Goal: Task Accomplishment & Management: Complete application form

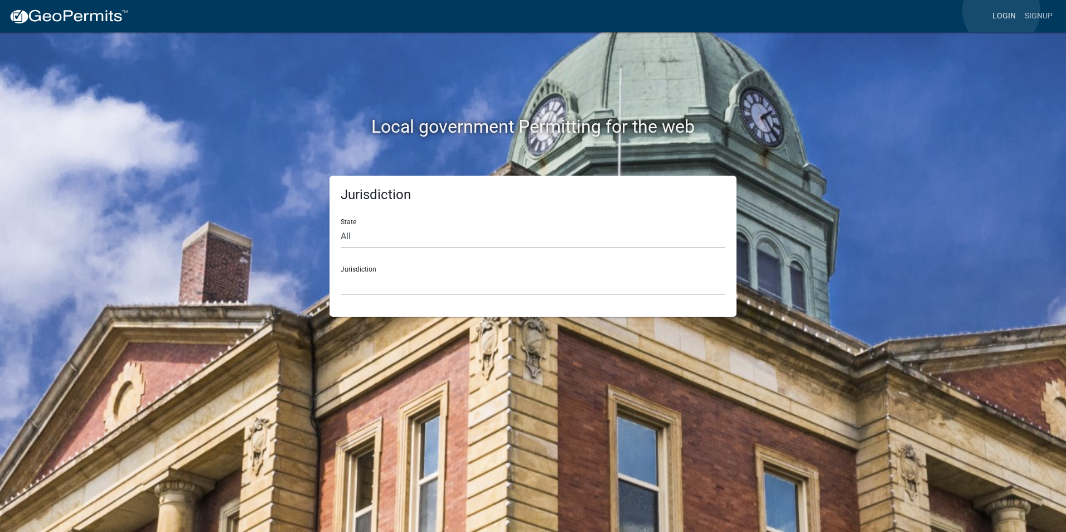
click at [1002, 11] on link "Login" at bounding box center [1004, 16] width 32 height 21
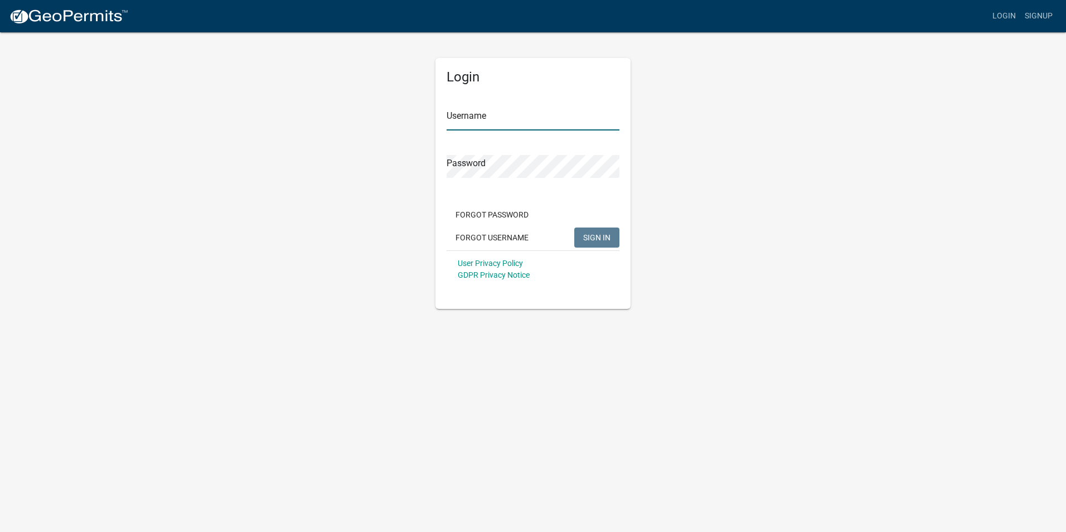
type input "Rockwell2012"
click at [590, 238] on span "SIGN IN" at bounding box center [596, 237] width 27 height 9
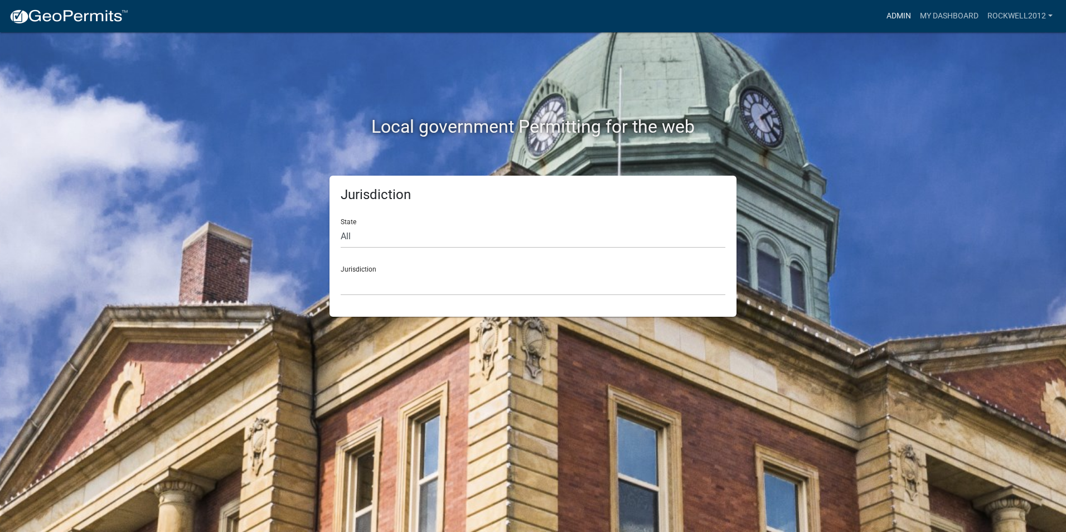
click at [892, 12] on link "Admin" at bounding box center [898, 16] width 33 height 21
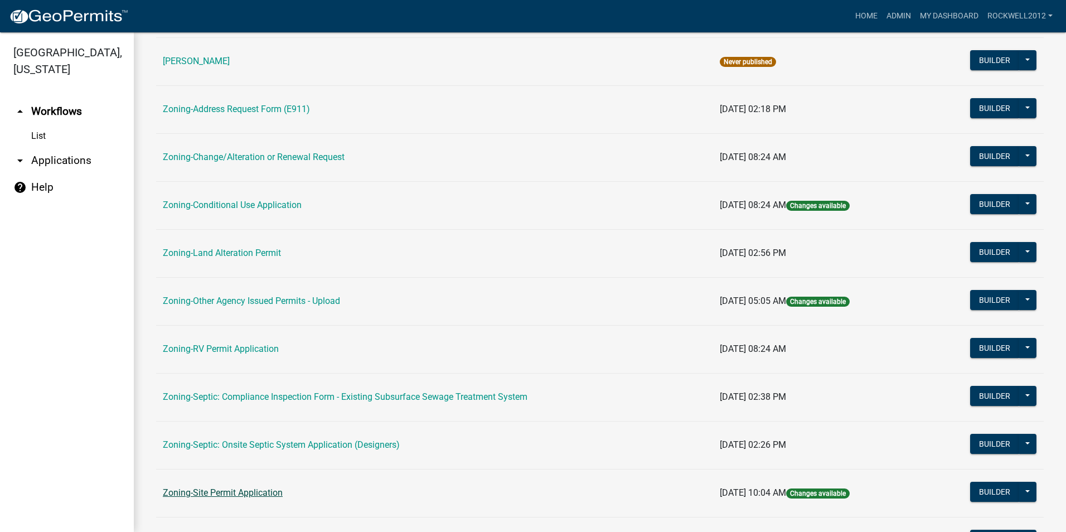
scroll to position [223, 0]
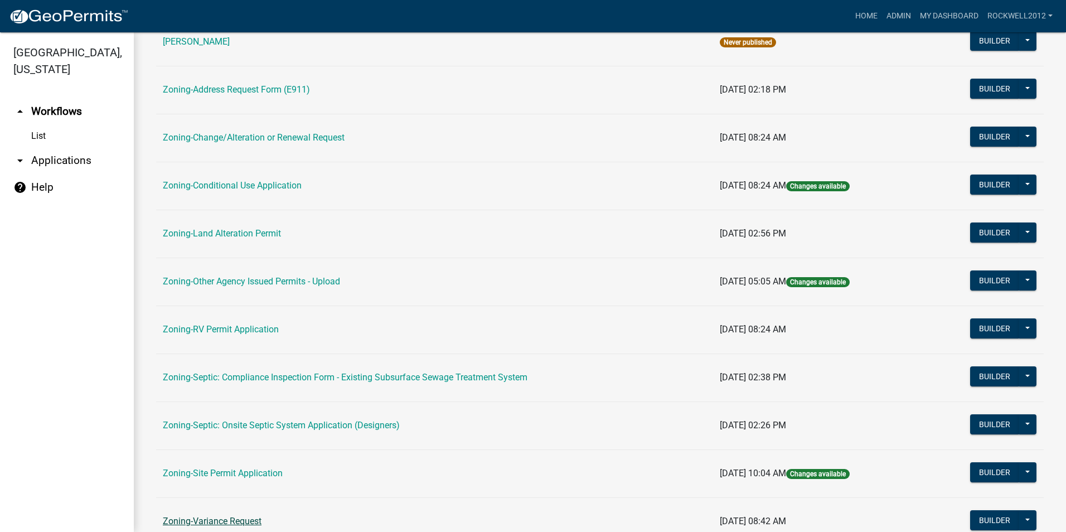
click at [220, 521] on link "Zoning-Variance Request" at bounding box center [212, 521] width 99 height 11
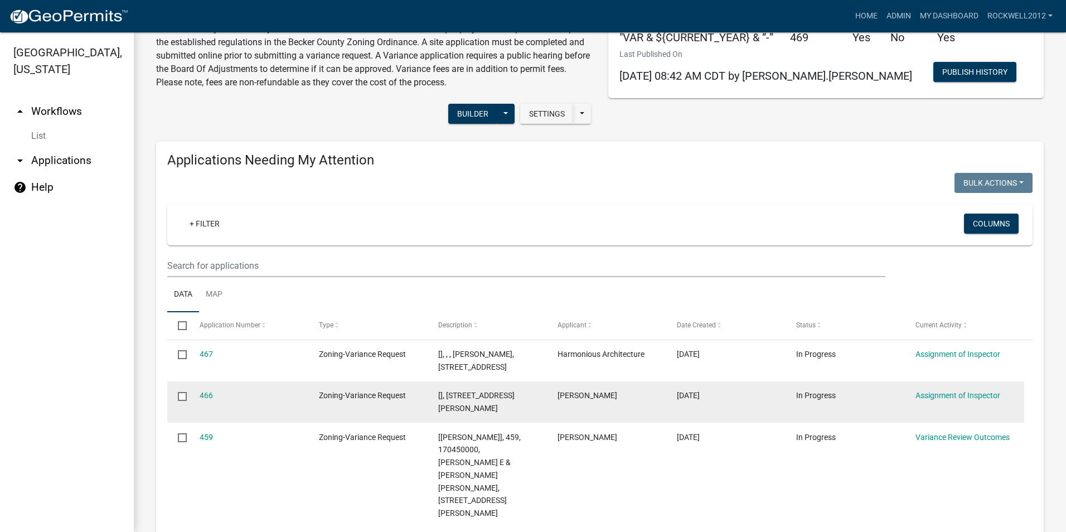
scroll to position [112, 0]
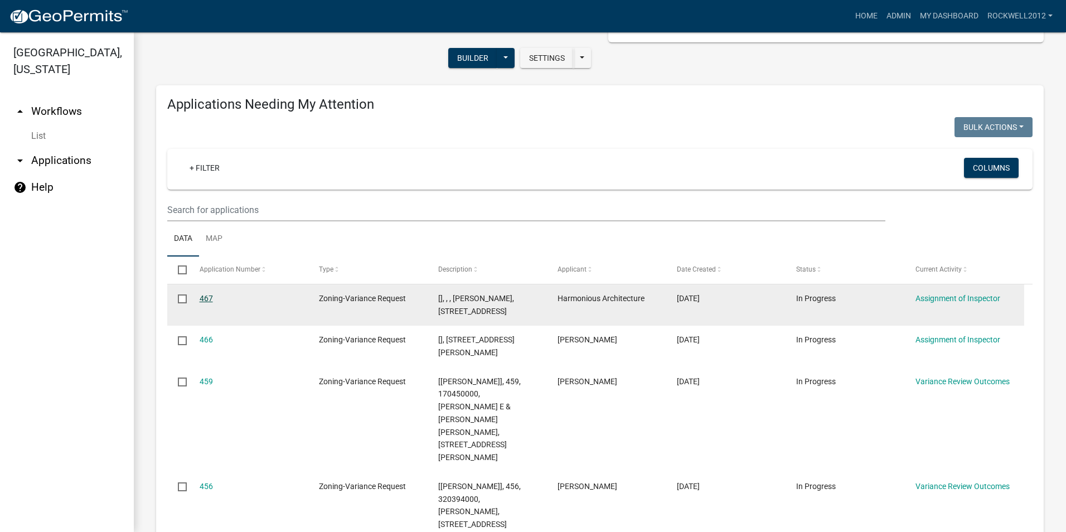
click at [206, 297] on link "467" at bounding box center [206, 298] width 13 height 9
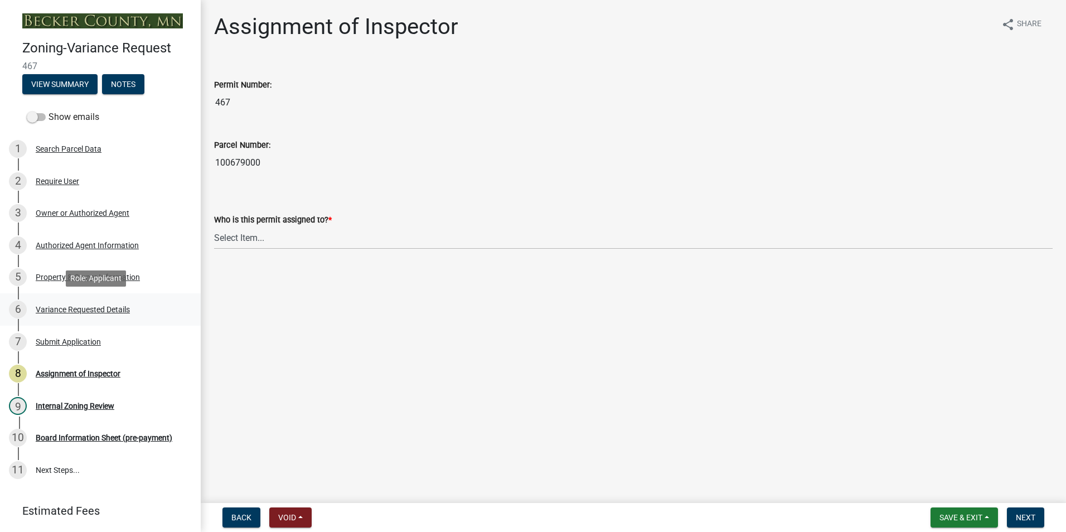
click at [68, 306] on div "Variance Requested Details" at bounding box center [83, 310] width 94 height 8
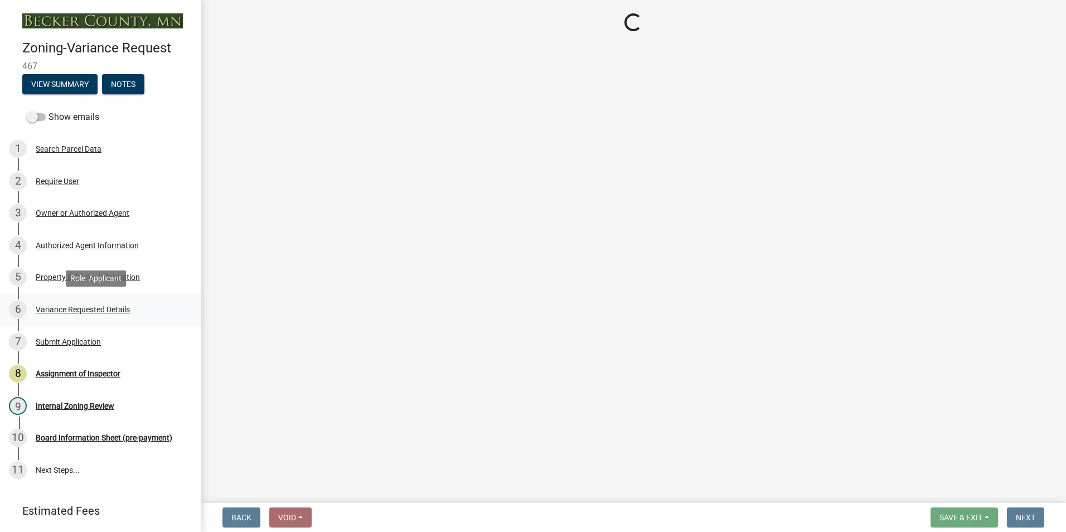
select select "96e126f4-40c4-47d1-a8f7-50b92e69dbaa"
select select "a5c6235c-6fe0-43e3-9b64-f3566618e99d"
select select "a60f612c-e64d-4767-92b2-cb2f842b6e0b"
select select "bb2b5e43-03c1-4874-9abf-a65f400af928"
select select "8ea3e6c3-8fed-4904-aa20-2f643744aa0c"
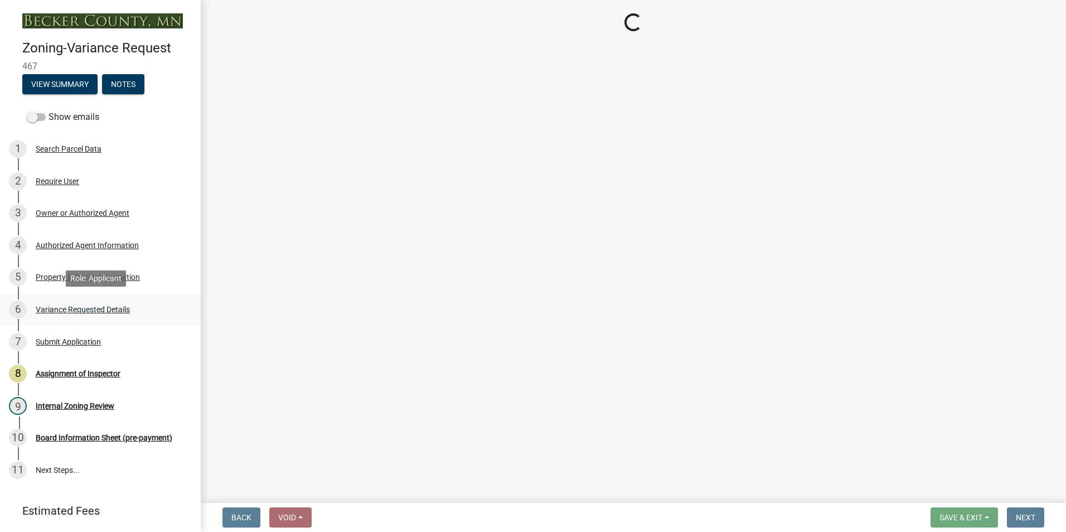
select select "860afd09-da87-482b-bca4-413f5cf53582"
select select "ee8740c3-f4d5-48cf-ad42-c8f7342b480c"
select select "1aa51e34-4f0a-4095-a3f3-287665056048"
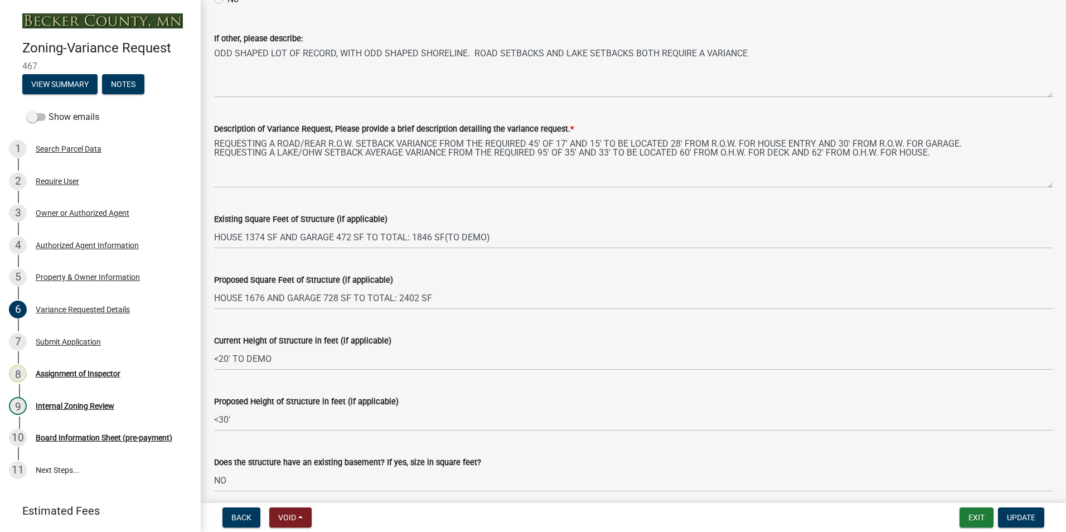
scroll to position [743, 0]
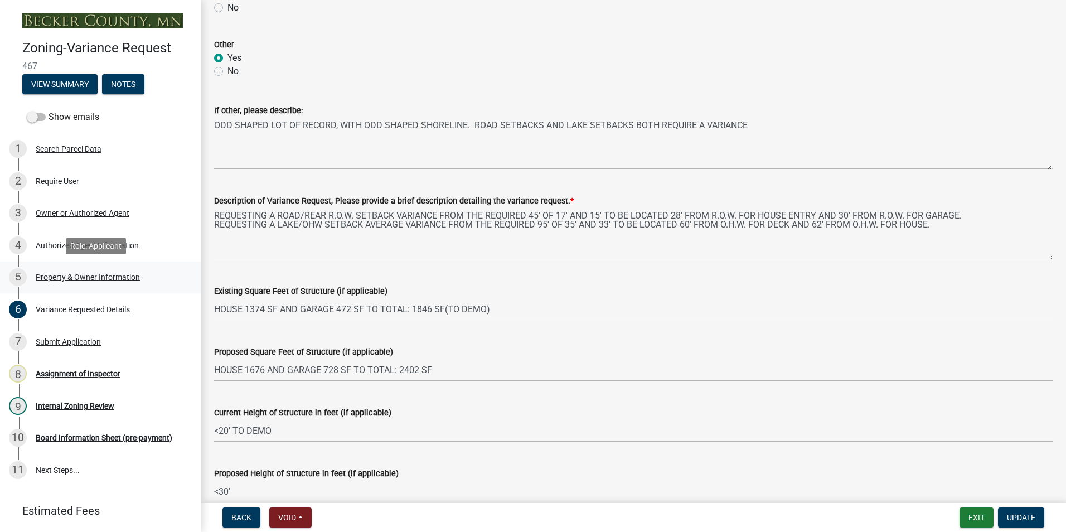
click at [103, 278] on div "Property & Owner Information" at bounding box center [88, 277] width 104 height 8
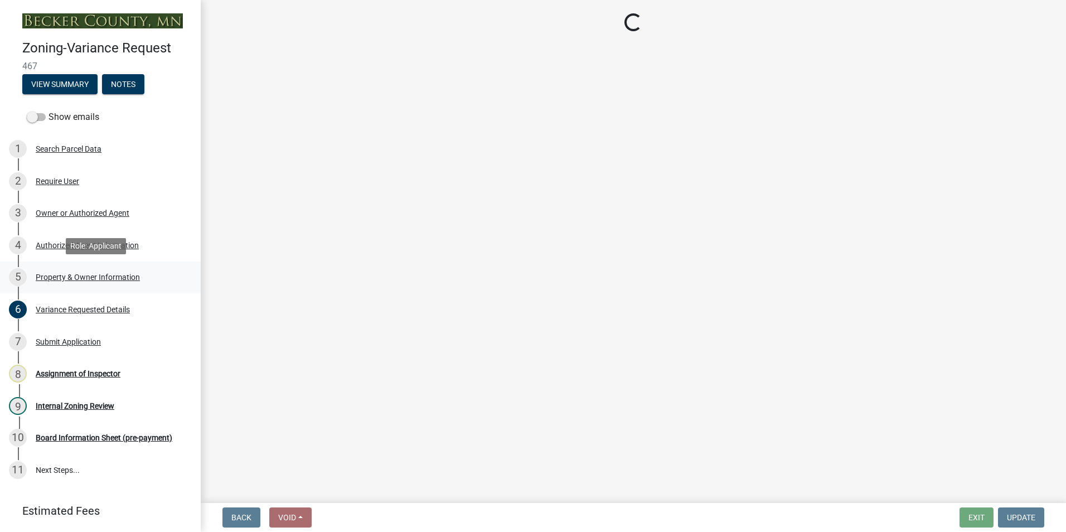
select select "c45b7c10-87a4-490e-a464-1604f38d9a4b"
select select "8d5cb961-90f6-4593-998a-e9fa792b70fb"
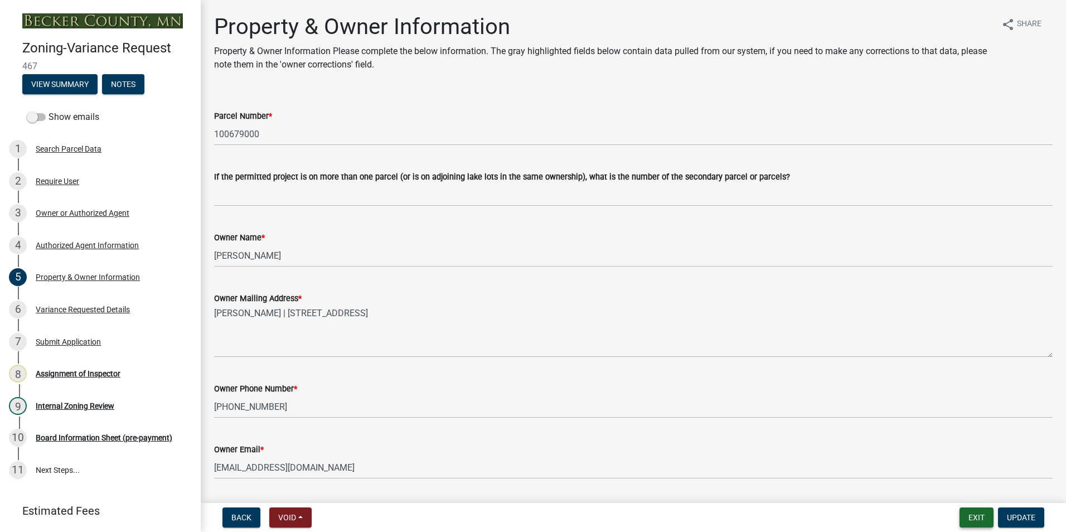
click at [974, 515] on button "Exit" at bounding box center [977, 517] width 34 height 20
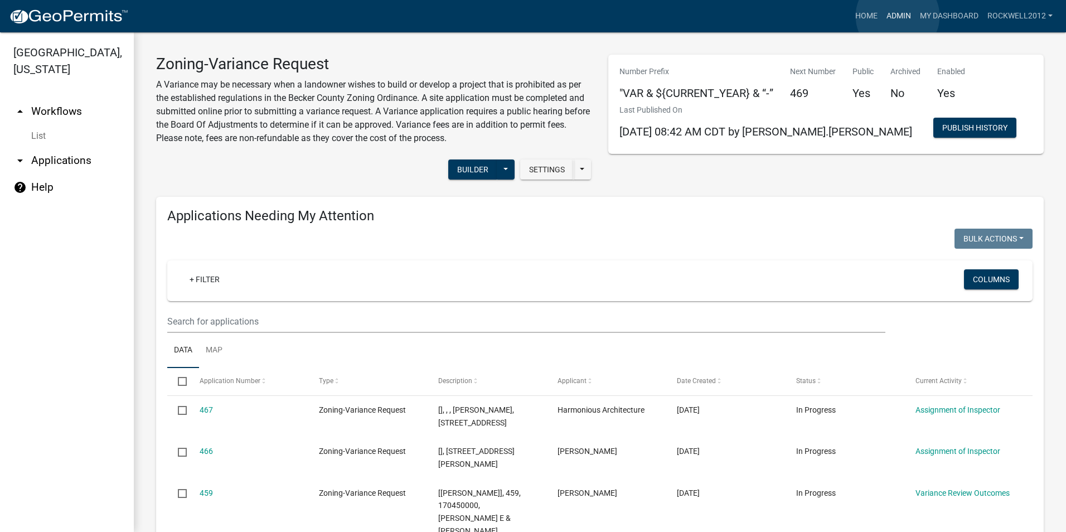
click at [898, 16] on link "Admin" at bounding box center [898, 16] width 33 height 21
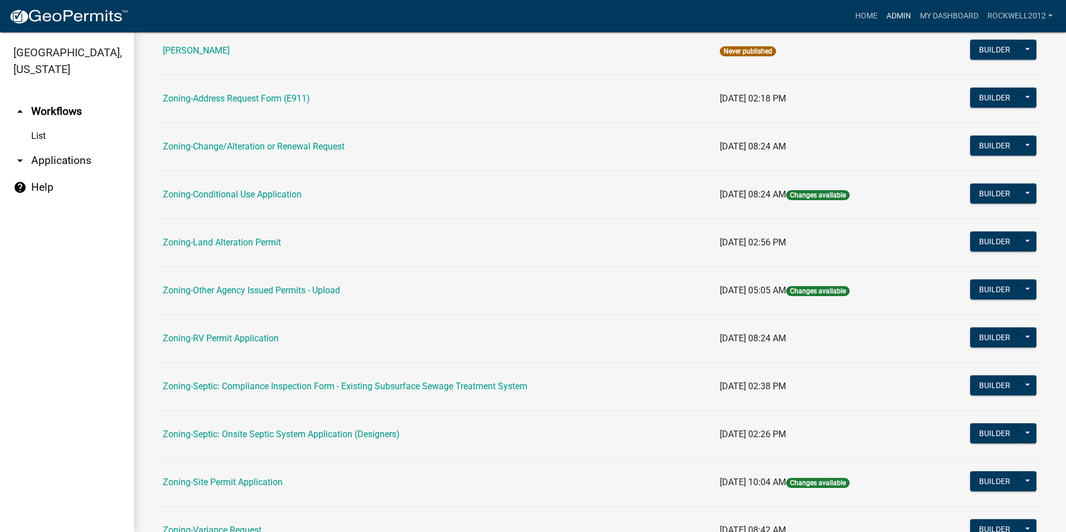
scroll to position [316, 0]
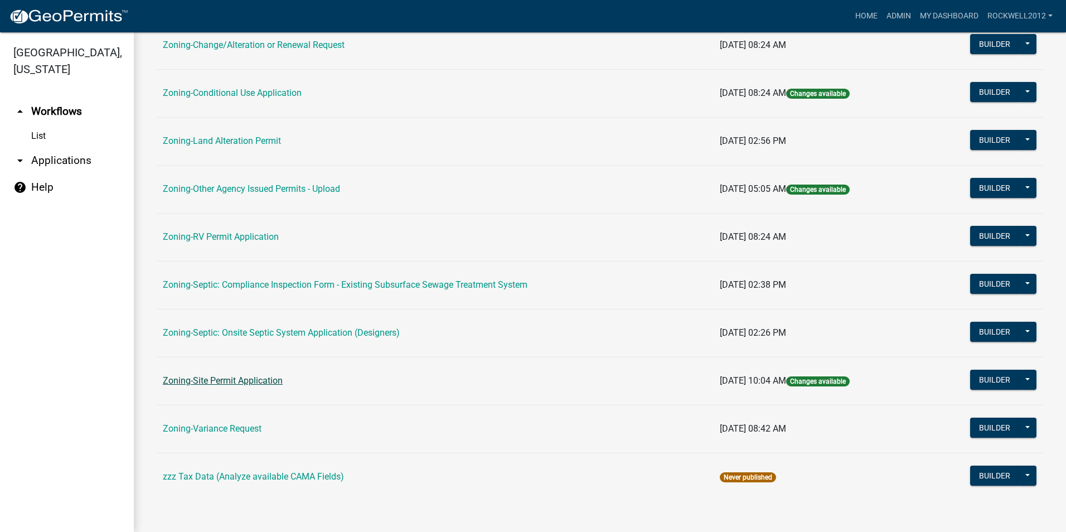
click at [220, 382] on link "Zoning-Site Permit Application" at bounding box center [223, 380] width 120 height 11
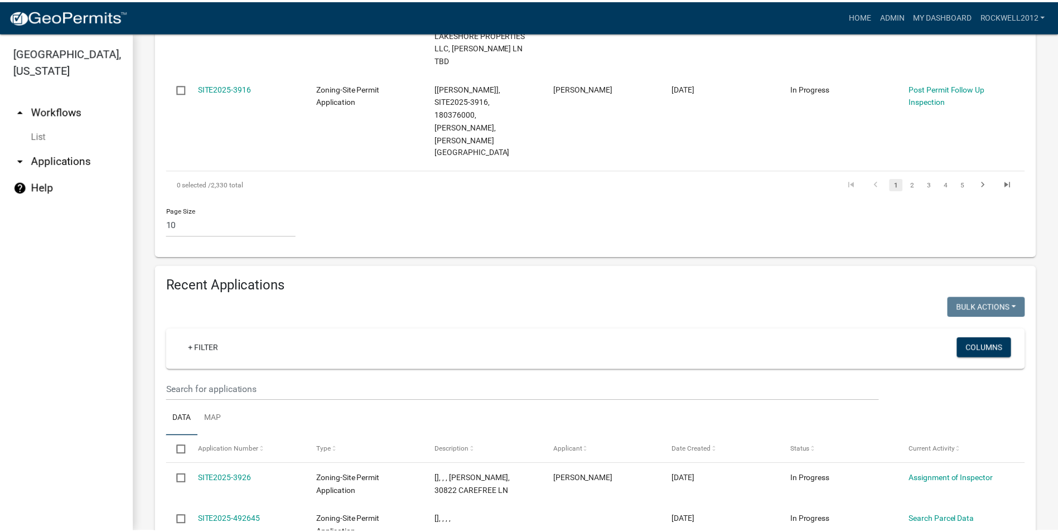
scroll to position [948, 0]
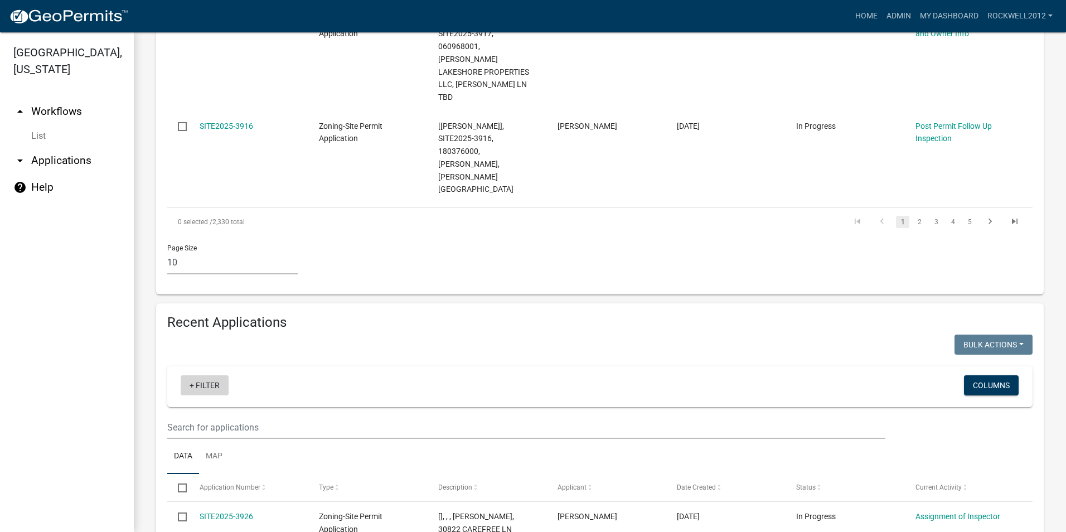
click at [204, 375] on link "+ Filter" at bounding box center [205, 385] width 48 height 20
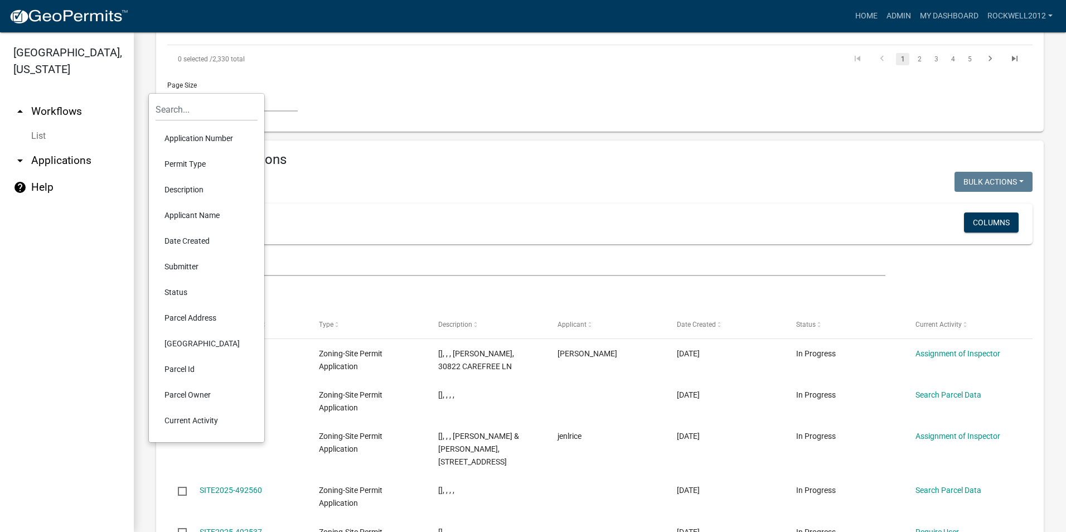
scroll to position [1115, 0]
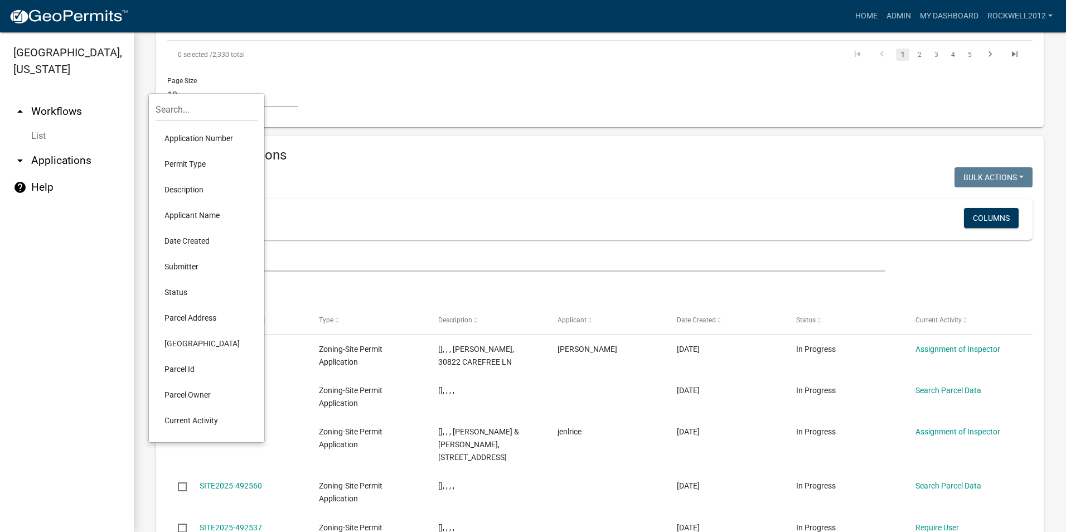
click at [178, 366] on li "Parcel Id" at bounding box center [207, 369] width 102 height 26
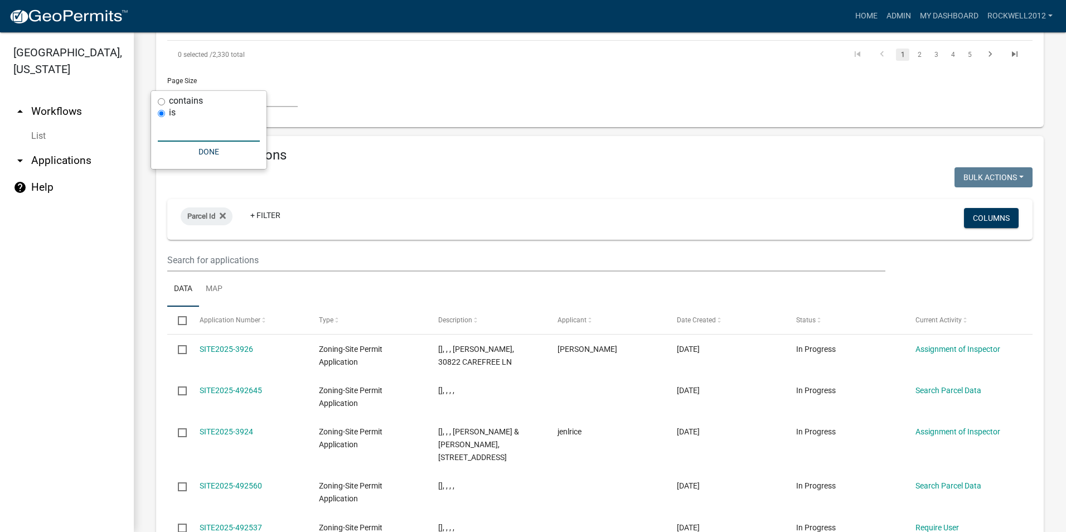
click at [180, 125] on input "text" at bounding box center [209, 130] width 102 height 23
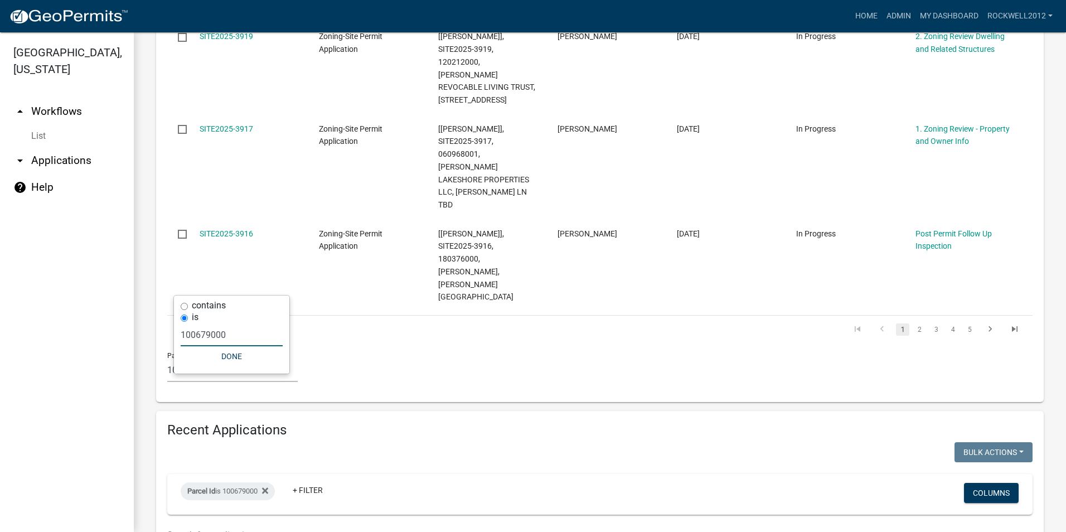
scroll to position [911, 0]
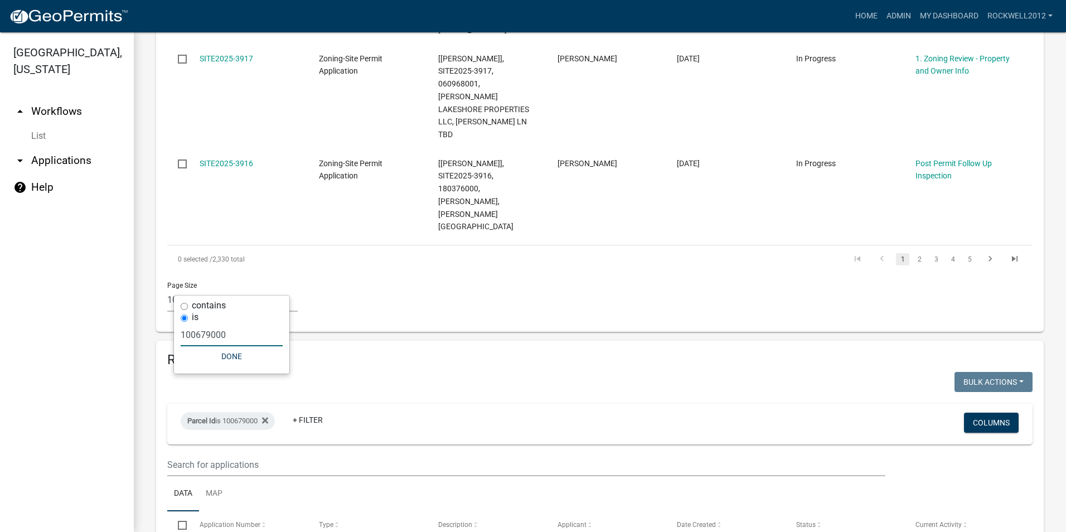
type input "100679000"
click at [236, 357] on button "Done" at bounding box center [232, 356] width 102 height 20
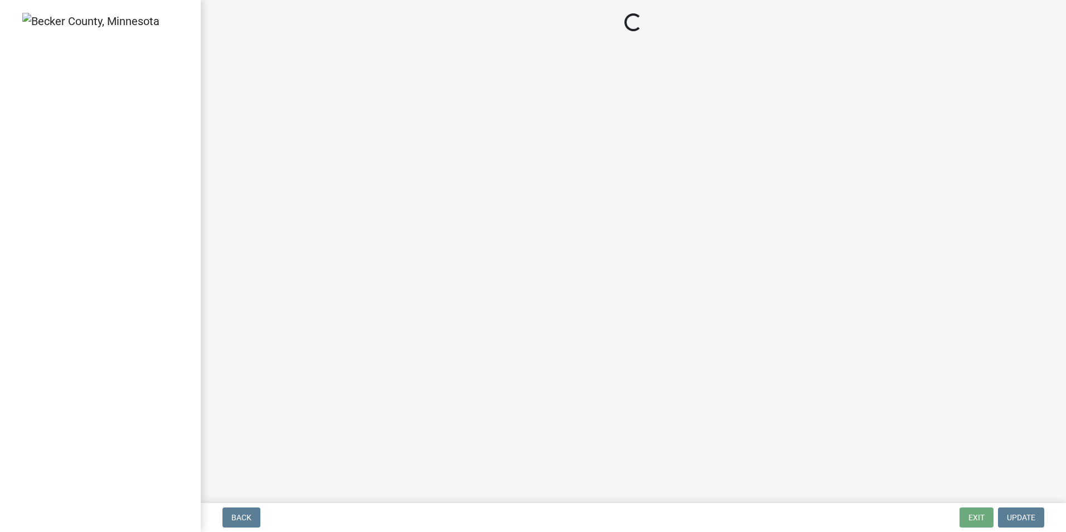
select select "0f33a186-d84b-4ce0-99dd-4497ca2da74f"
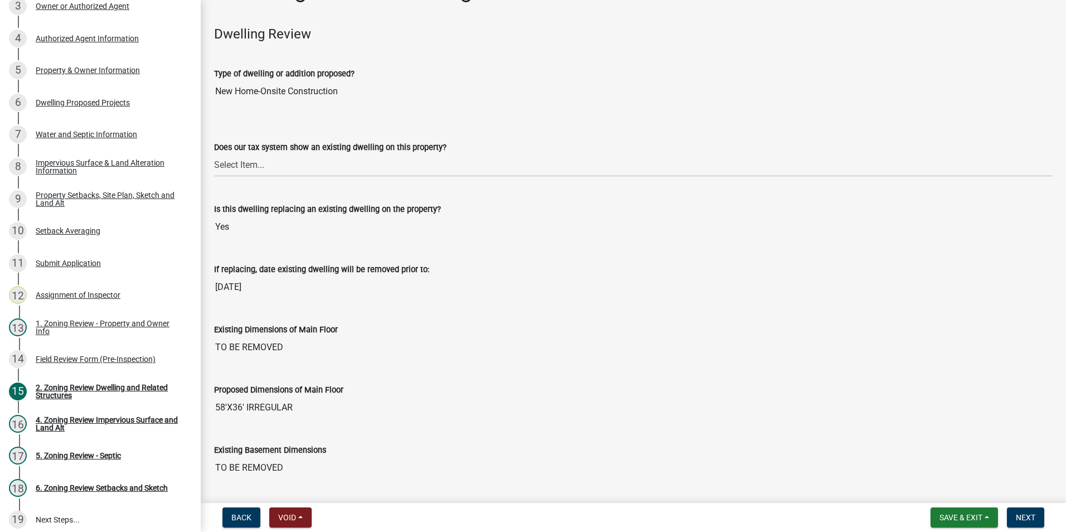
scroll to position [56, 0]
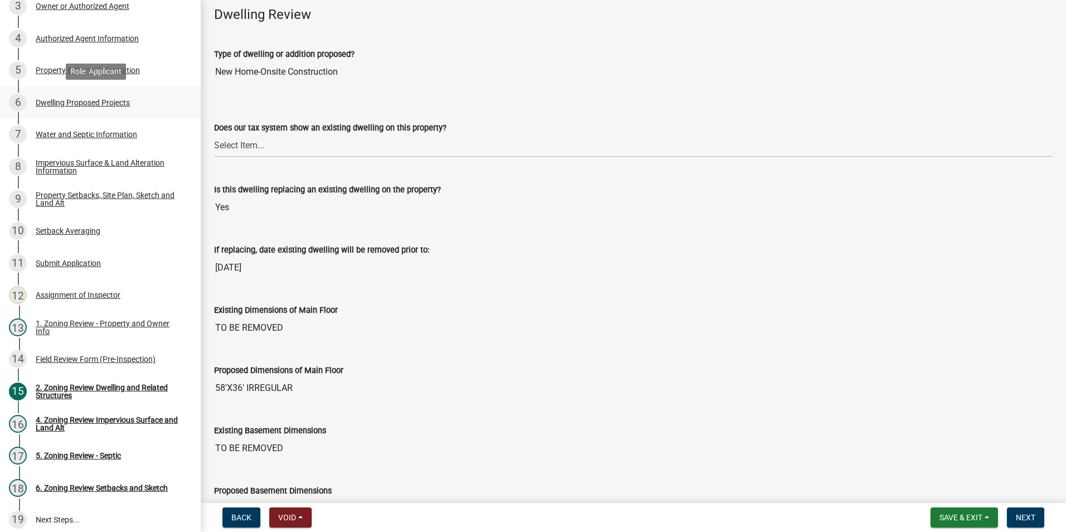
click at [85, 96] on div "6 Dwelling Proposed Projects" at bounding box center [96, 103] width 174 height 18
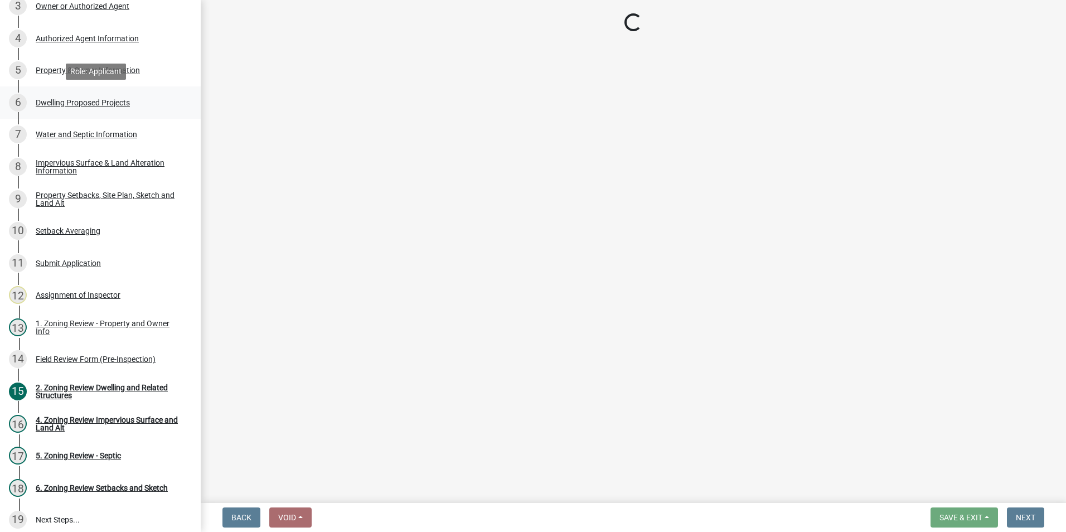
select select "5b8abcc6-67f7-49fb-8f25-c295ccc2b339"
select select "ba56d9f6-ced5-4c38-bdcc-33bfa85ac6de"
select select "03c1fec4-1fbe-4331-bc18-34e24145556f"
select select "e13aacd2-5b16-46a8-9c16-26b3d7b1c810"
select select "a045e8de-0125-48b5-a52c-0705e3235ca5"
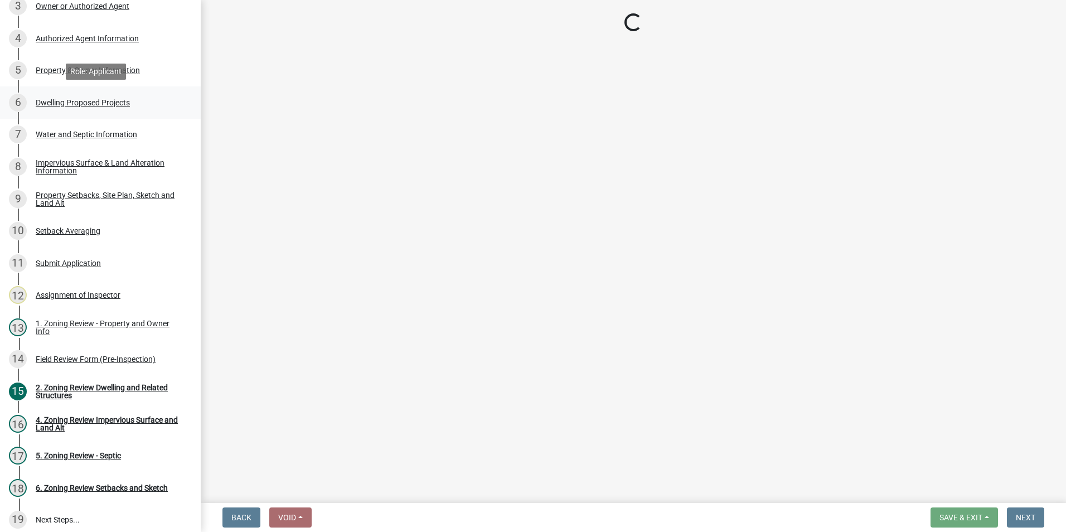
select select "247d334f-ddb5-435c-9042-0e10186c5422"
select select "5dd6cdd5-8b7d-4534-b791-478230f7b8b7"
select select "638dddef-31f4-4d73-b0b5-0ffc7b344434"
select select "77b5241b-0119-4fa2-9bfc-d73dc1f4ad97"
select select "8786fdd2-7f96-462d-8069-e958fae6b9a0"
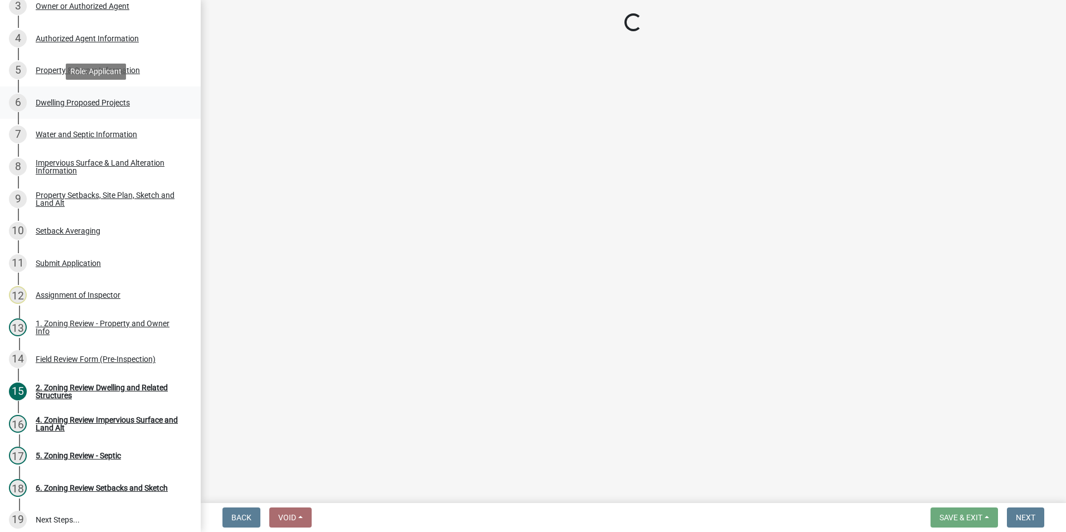
select select "59dc9cee-723e-448c-a454-fe3238b55aba"
select select "75cb6c0c-1bab-4101-a7ce-eb87cbd598c1"
select select "cbc699c5-a6de-4f3d-a533-ae678b946106"
select select "8e4dc0e1-7dfa-4afc-85b9-5ad40795f204"
select select "107cbe59-677b-44f2-96fc-816b282ebb79"
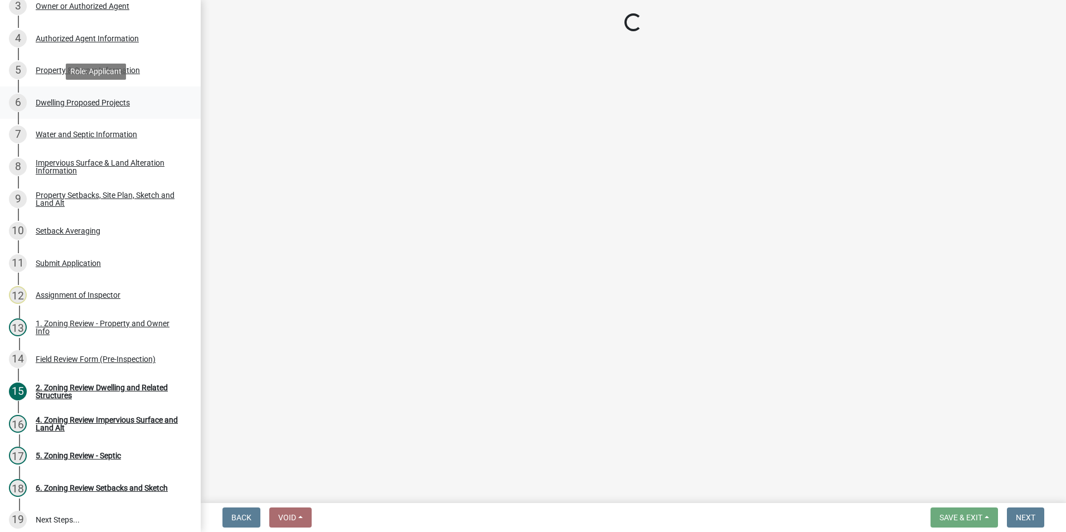
select select "04b4c55f-38da-4b81-8735-8adc5b7f9ecd"
select select "7f420323-49a9-4fd0-9441-05b3dc777552"
select select "ec305202-ae01-487b-b5e4-3a5aacc1e384"
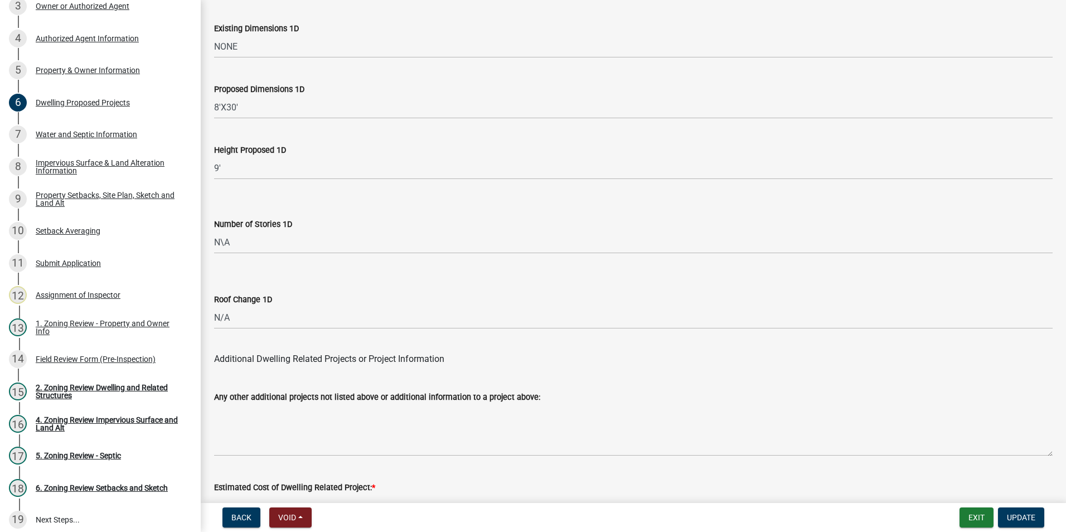
scroll to position [2650, 0]
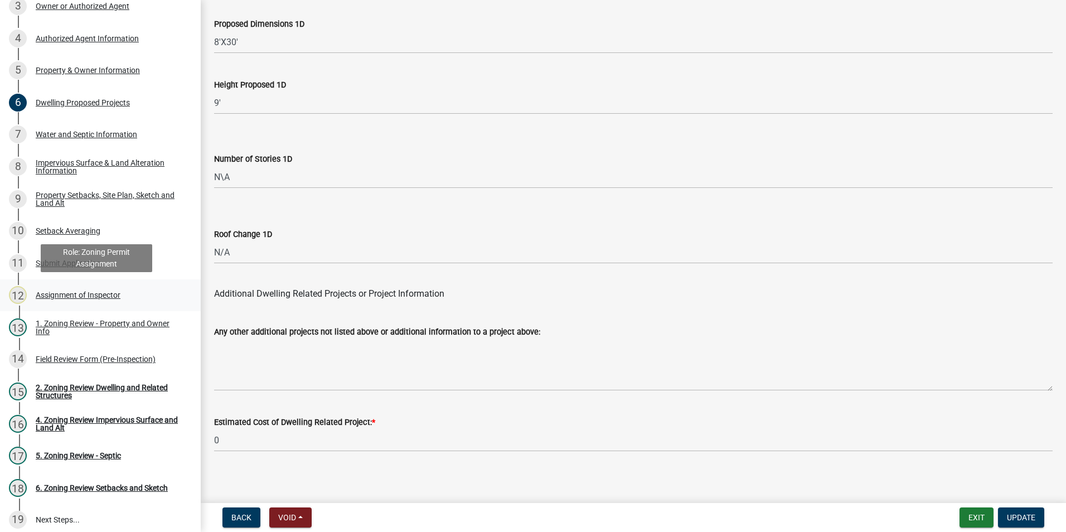
click at [66, 292] on div "Assignment of Inspector" at bounding box center [78, 295] width 85 height 8
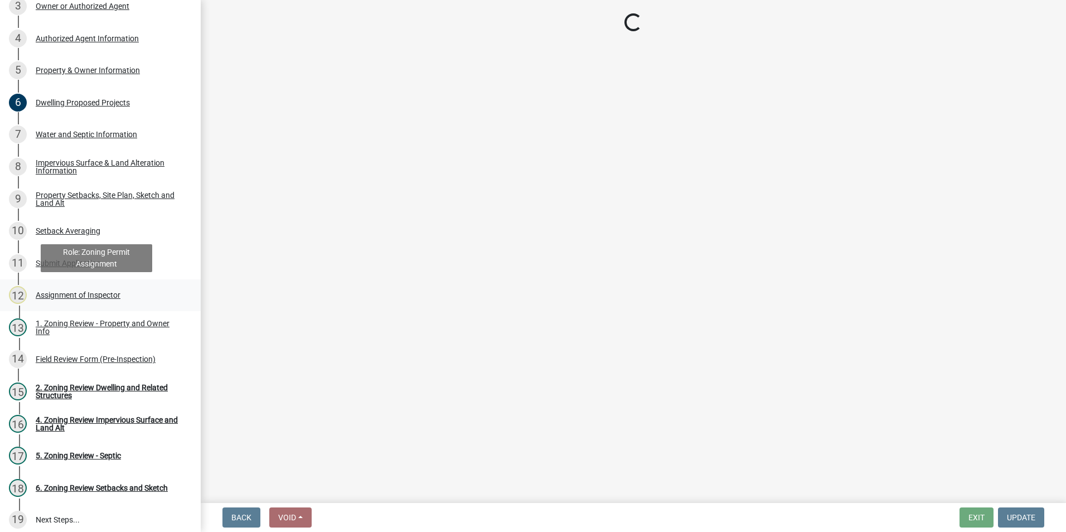
select select "ebd8400e-d8d5-49f8-911f-e671eb76408a"
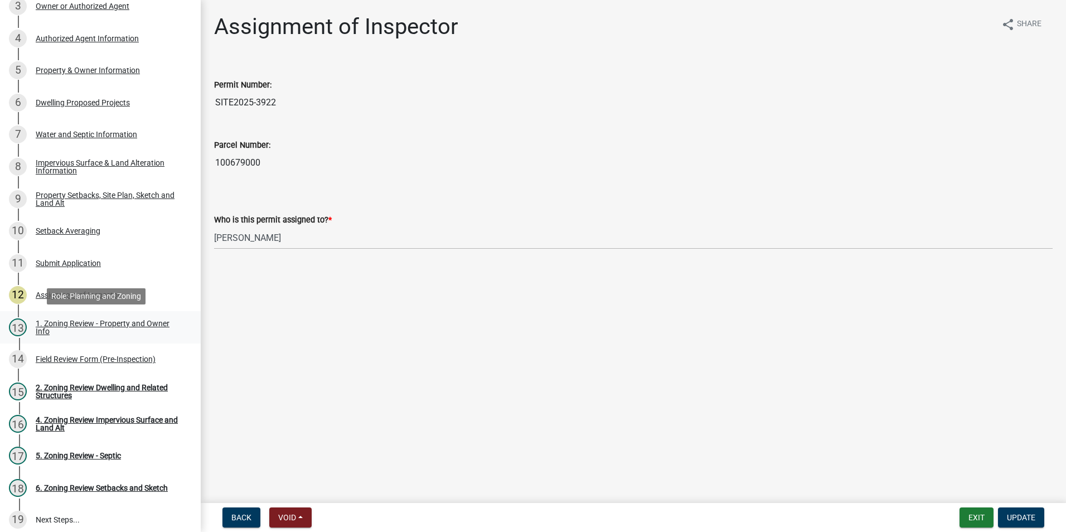
click at [73, 324] on div "1. Zoning Review - Property and Owner Info" at bounding box center [109, 328] width 147 height 16
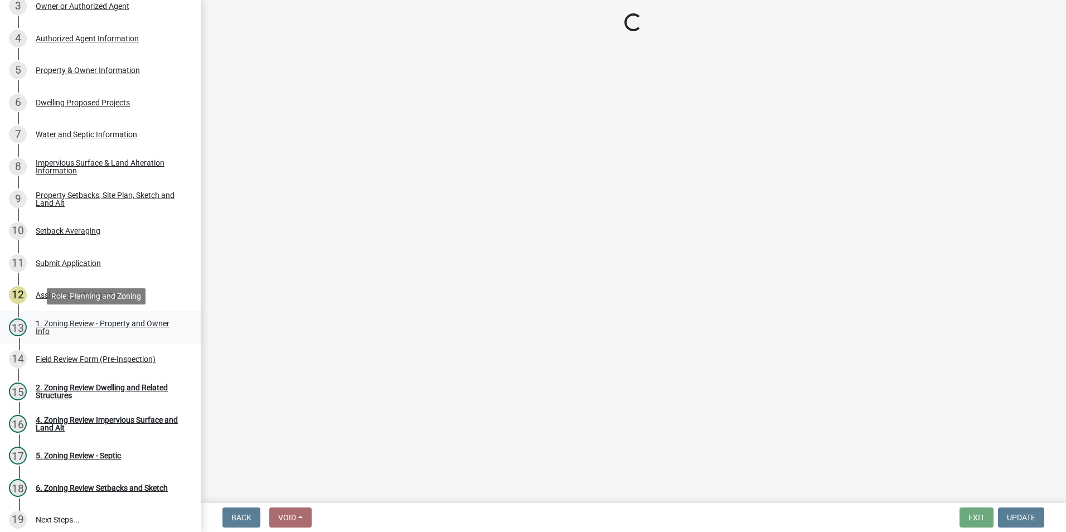
select select "b279cdb4-a9c7-4e65-a8bd-797316f5be14"
select select "b4f32c46-6248-4748-b47c-fa4933858724"
select select "ab6c2257-4786-48e5-86d0-1194833f57c8"
select select "de99b201-fb85-4000-88f5-6f49f4ff2101"
select select "8127fafe-56e8-4ce3-b1f8-70ab85aed4eb"
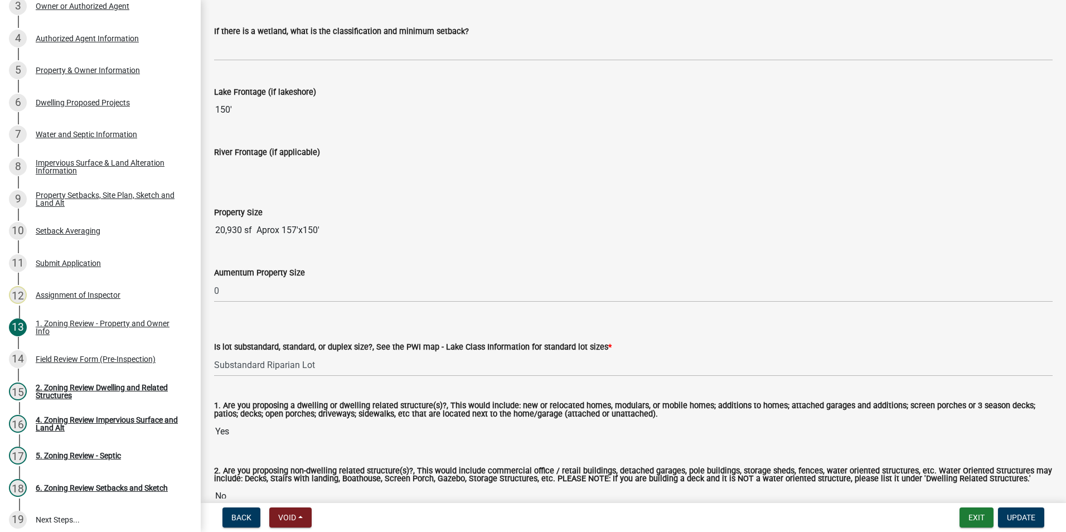
scroll to position [2256, 0]
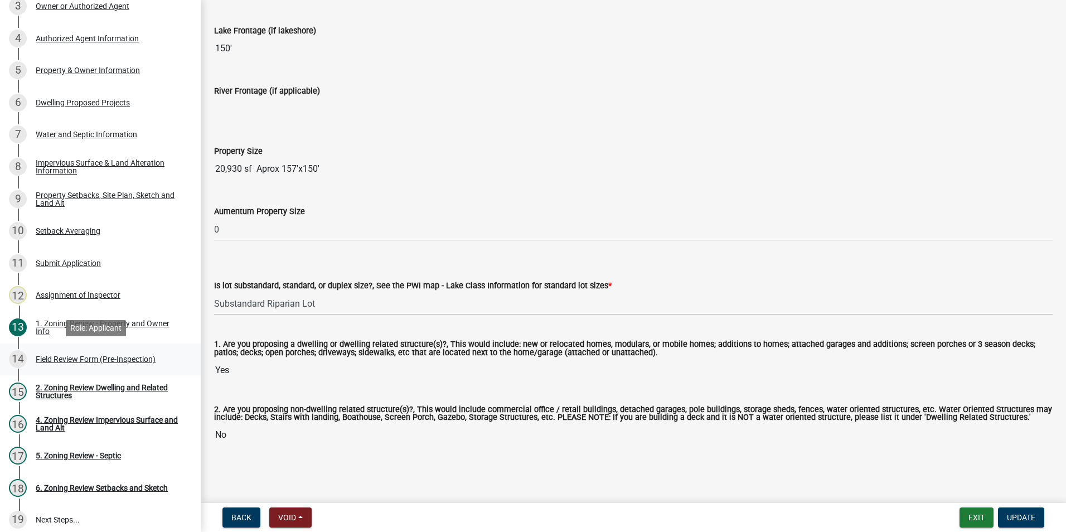
click at [91, 363] on div "Field Review Form (Pre-Inspection)" at bounding box center [96, 359] width 120 height 8
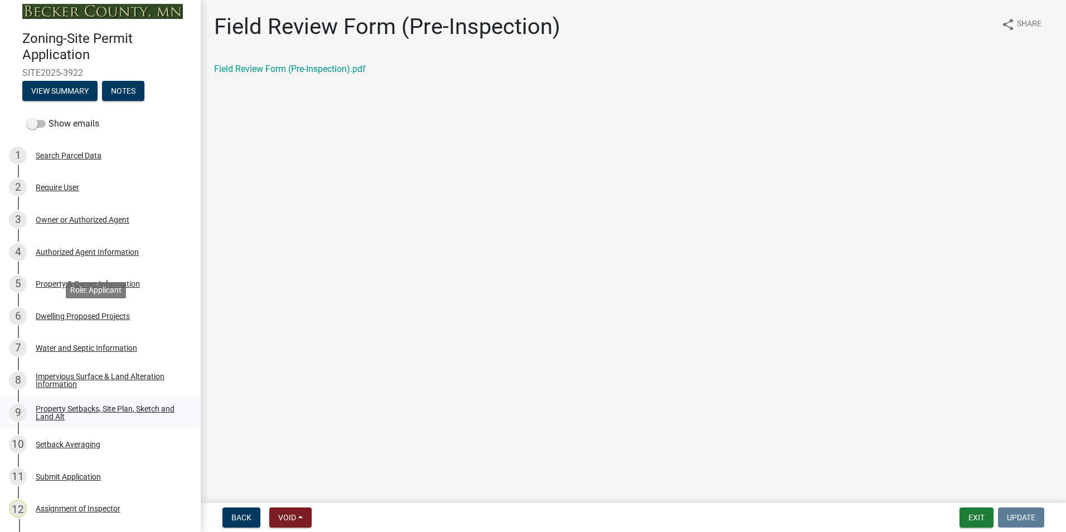
scroll to position [0, 0]
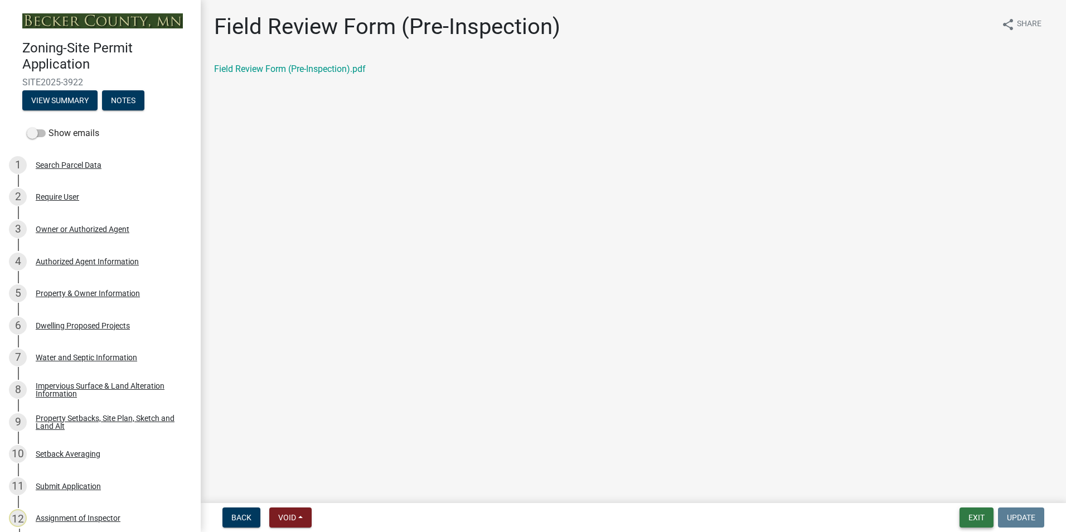
click at [980, 511] on button "Exit" at bounding box center [977, 517] width 34 height 20
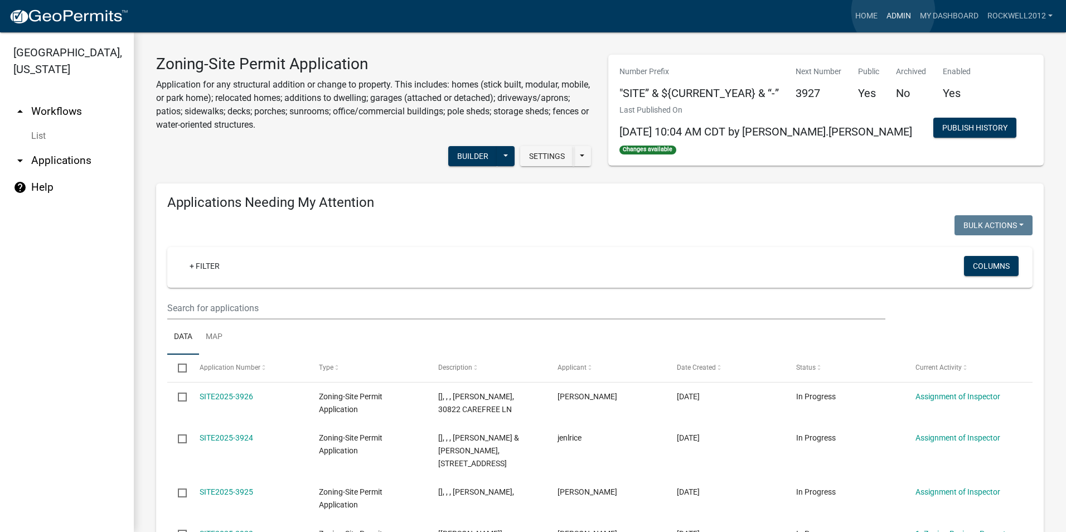
click at [894, 11] on link "Admin" at bounding box center [898, 16] width 33 height 21
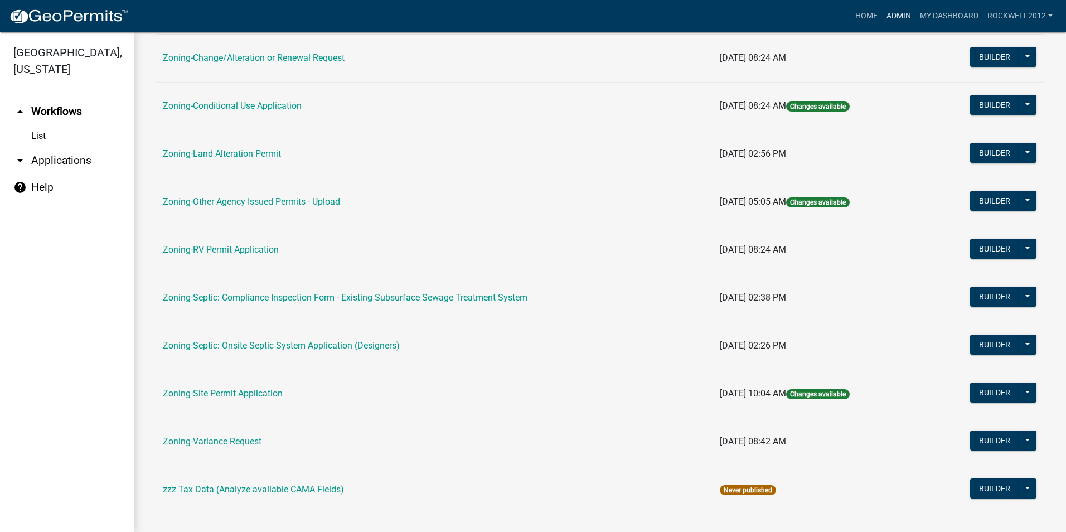
scroll to position [316, 0]
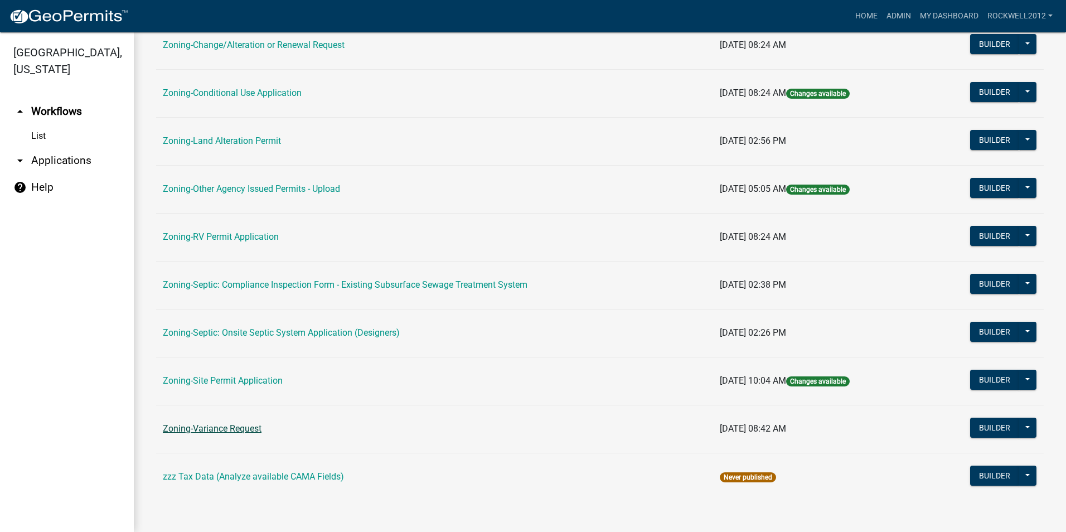
click at [217, 427] on link "Zoning-Variance Request" at bounding box center [212, 428] width 99 height 11
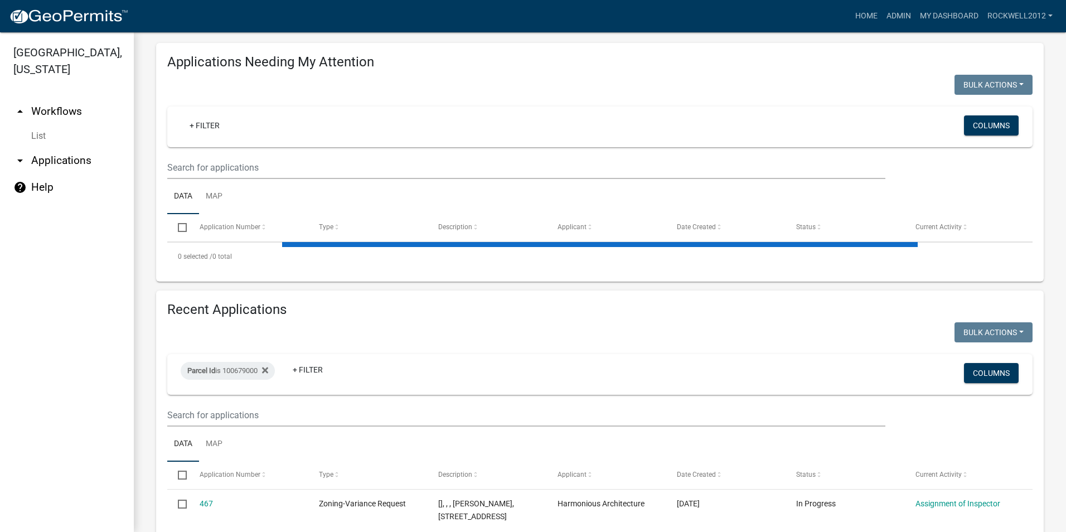
scroll to position [167, 0]
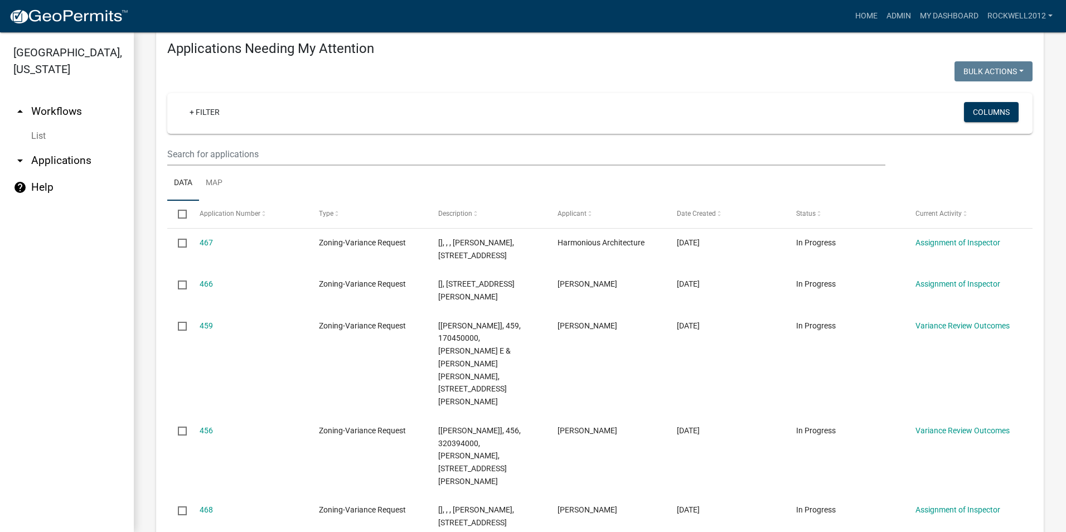
click at [270, 358] on datatable-body-cell "459" at bounding box center [247, 363] width 119 height 105
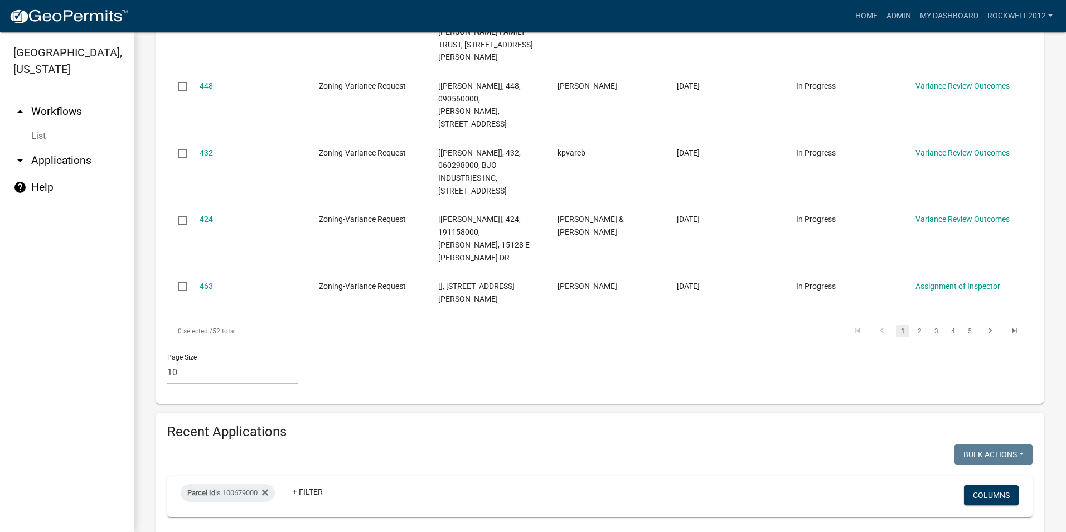
scroll to position [886, 0]
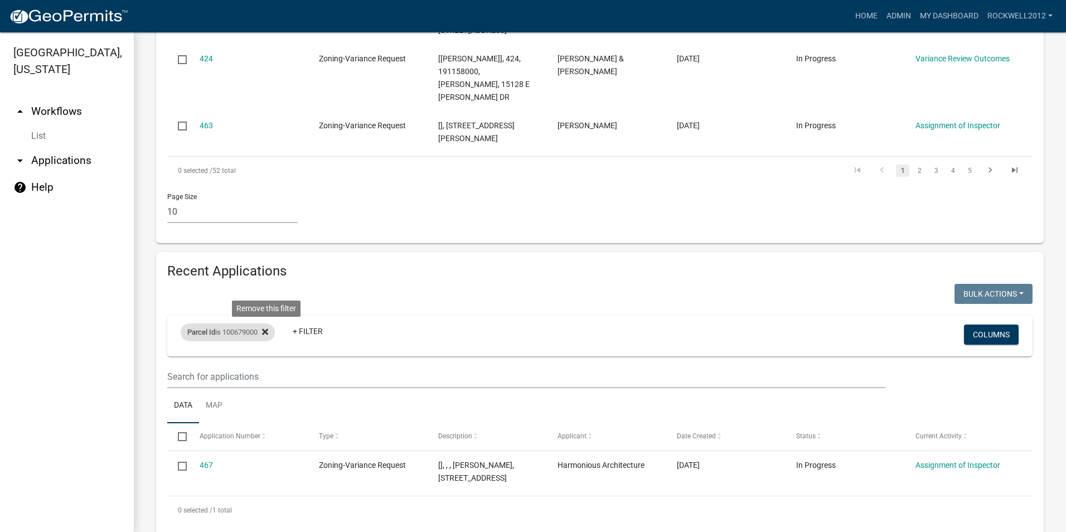
click at [267, 327] on icon at bounding box center [265, 331] width 6 height 9
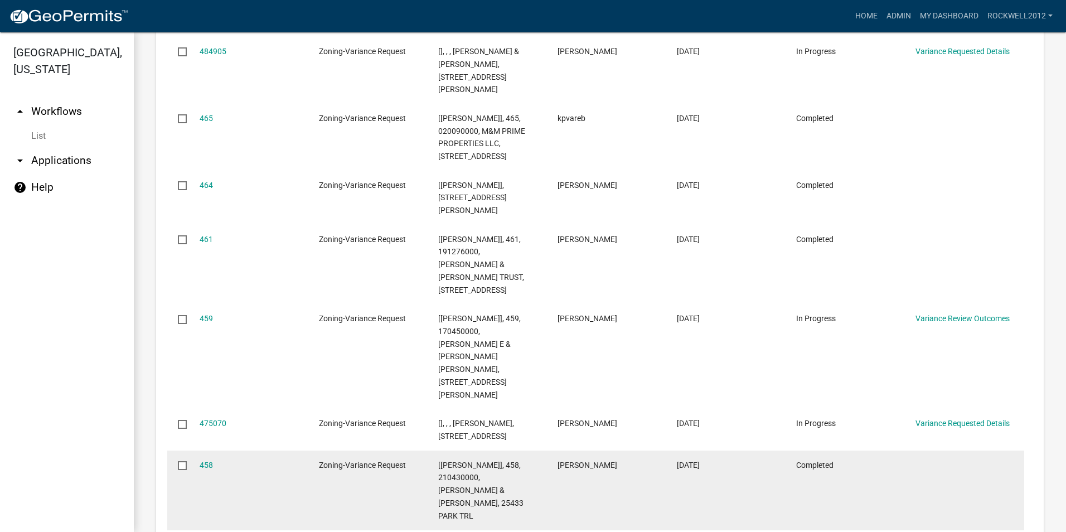
scroll to position [1458, 0]
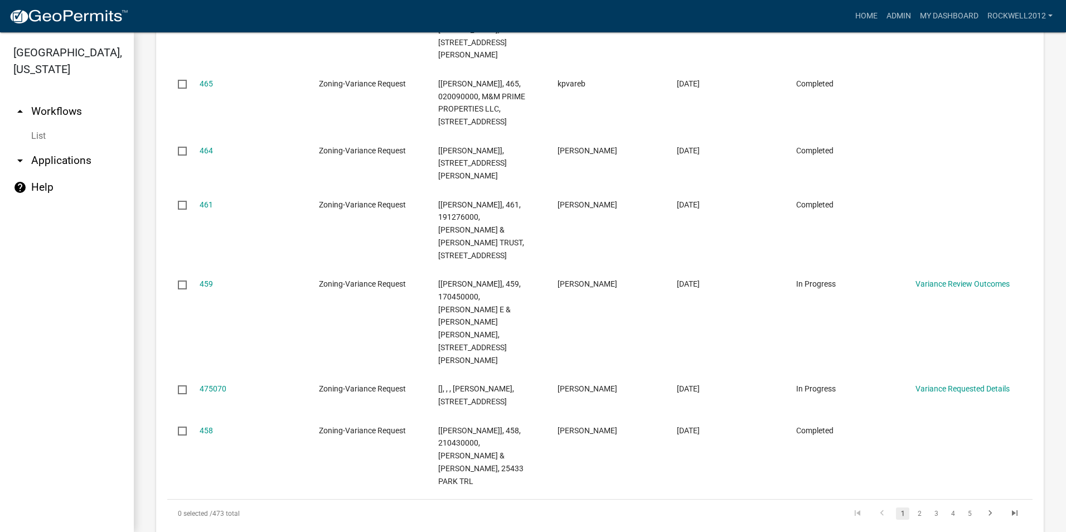
select select "2: 50"
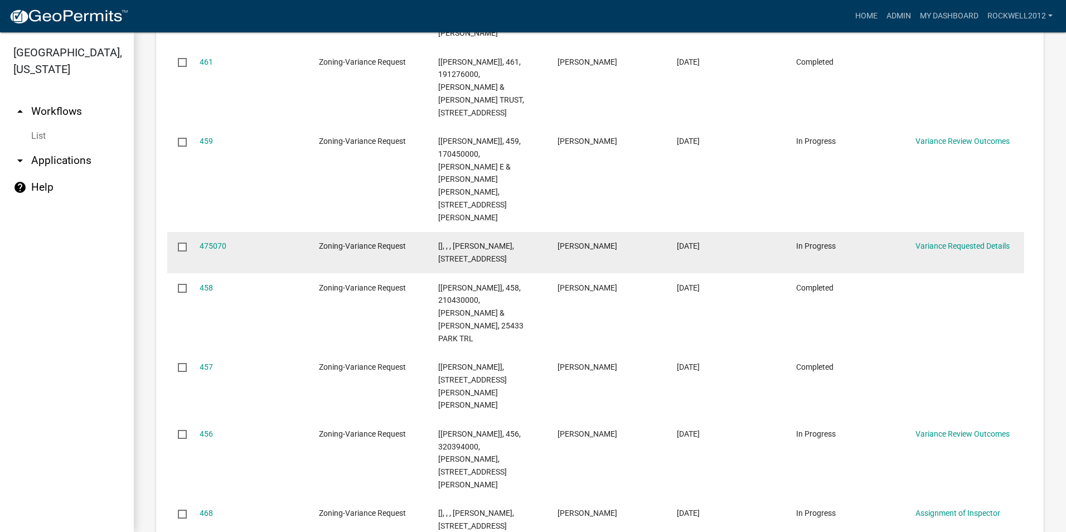
scroll to position [1626, 0]
